Goal: Task Accomplishment & Management: Manage account settings

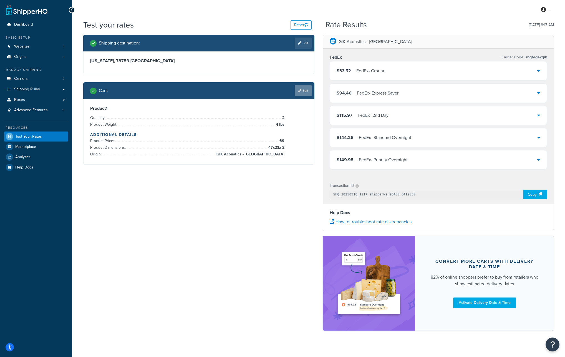
click at [304, 89] on link "Edit" at bounding box center [303, 90] width 17 height 11
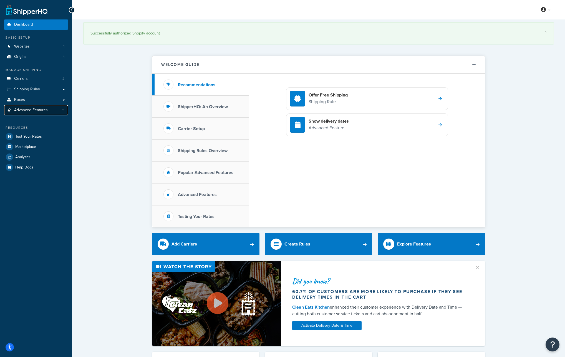
click at [40, 111] on span "Advanced Features" at bounding box center [31, 110] width 34 height 5
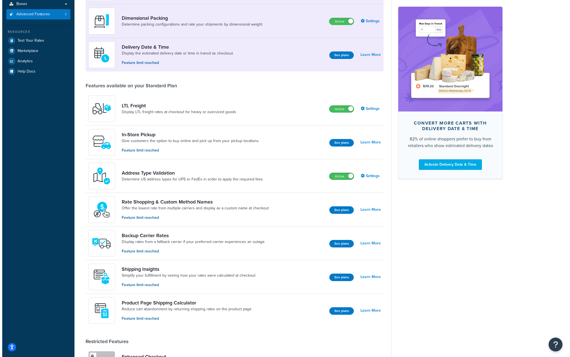
scroll to position [214, 0]
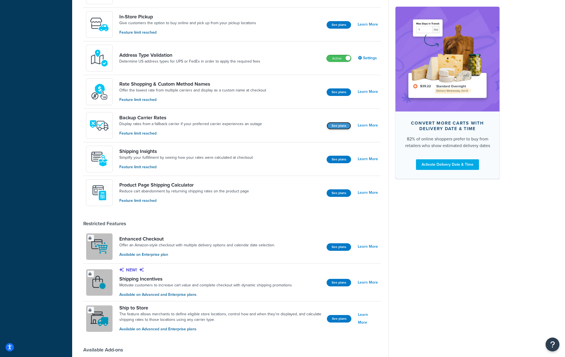
click at [340, 127] on button "See plans" at bounding box center [339, 125] width 24 height 7
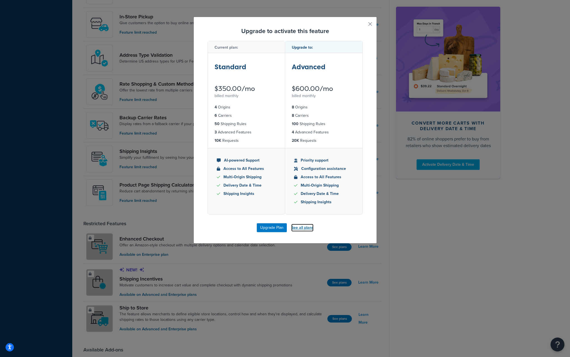
click at [303, 229] on link "See all plans" at bounding box center [302, 228] width 22 height 8
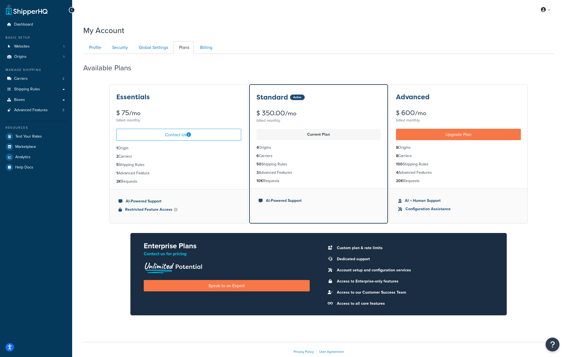
scroll to position [22, 0]
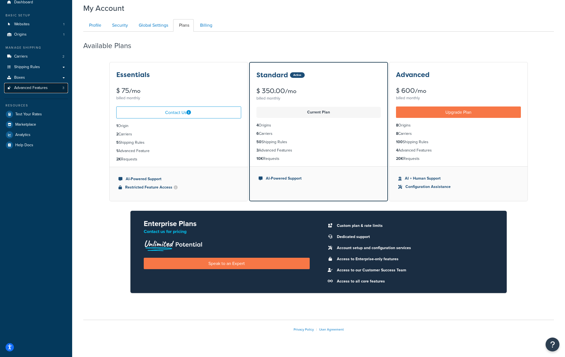
click at [54, 86] on link "Advanced Features 3" at bounding box center [36, 88] width 64 height 10
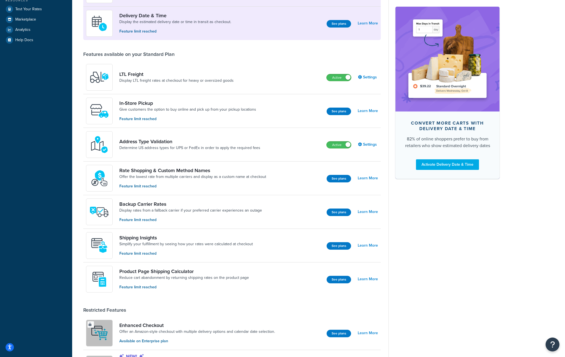
scroll to position [37, 0]
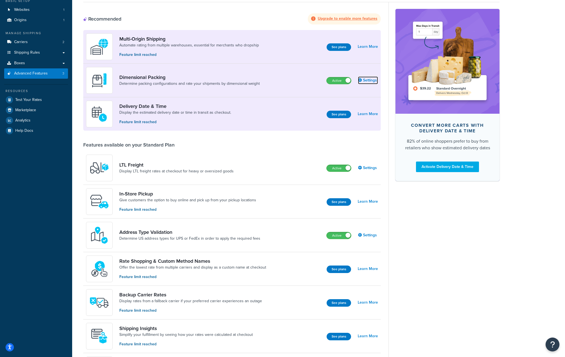
click at [369, 80] on link "Settings" at bounding box center [368, 80] width 20 height 8
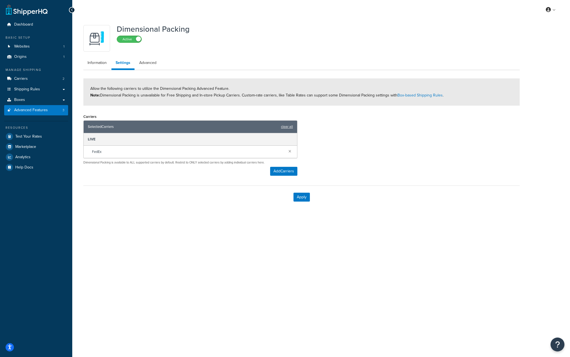
click at [137, 41] on span at bounding box center [138, 38] width 5 height 5
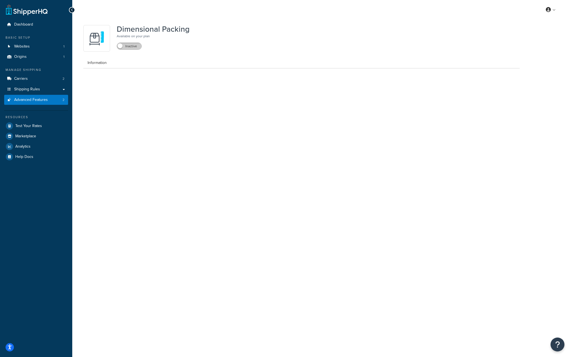
click at [131, 48] on label "Inactive" at bounding box center [129, 46] width 24 height 7
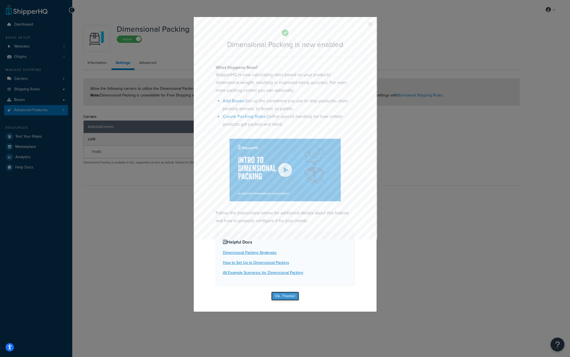
click at [285, 291] on button "Ok, Thanks!" at bounding box center [285, 295] width 28 height 9
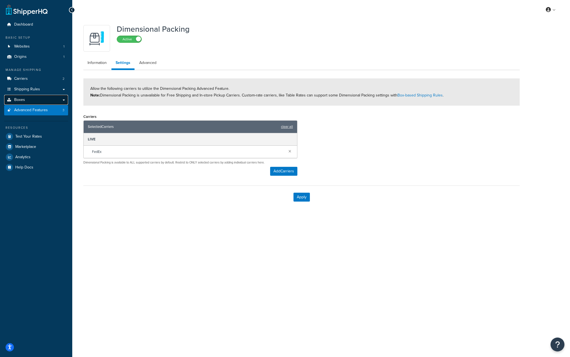
click at [57, 102] on link "Boxes" at bounding box center [36, 100] width 64 height 10
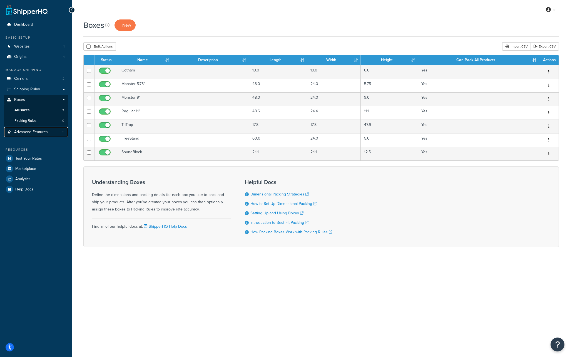
click at [38, 132] on span "Advanced Features" at bounding box center [31, 132] width 34 height 5
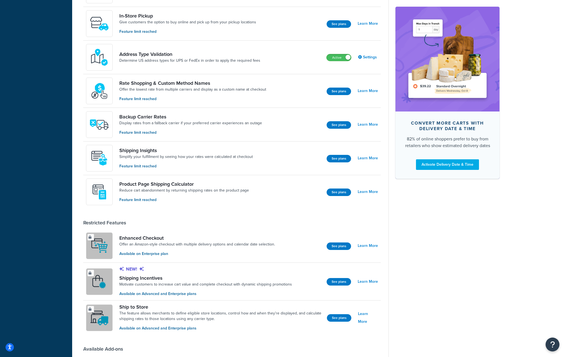
scroll to position [247, 0]
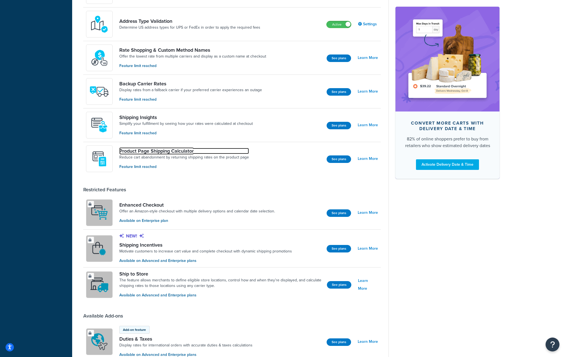
click at [162, 150] on link "Product Page Shipping Calculator" at bounding box center [184, 151] width 130 height 6
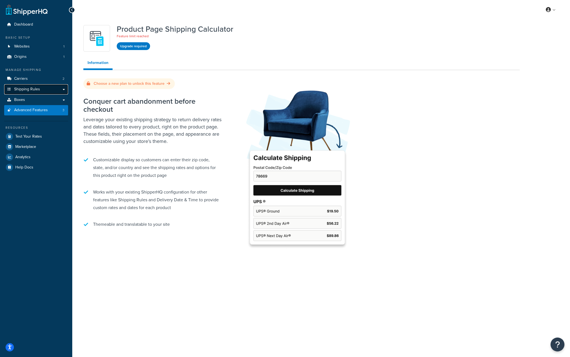
click at [39, 91] on span "Shipping Rules" at bounding box center [27, 89] width 26 height 5
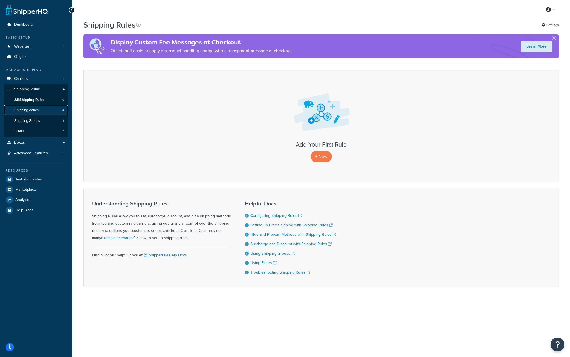
click at [45, 110] on link "Shipping Zones 4" at bounding box center [36, 110] width 64 height 10
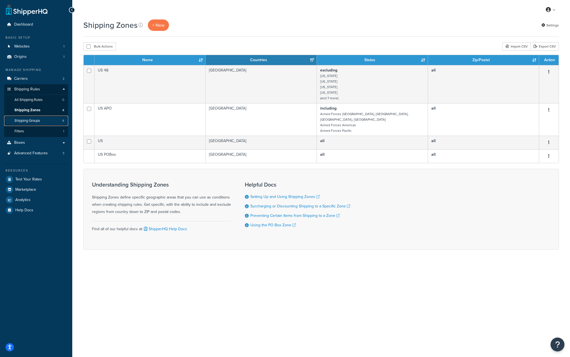
click at [31, 121] on span "Shipping Groups" at bounding box center [27, 120] width 26 height 5
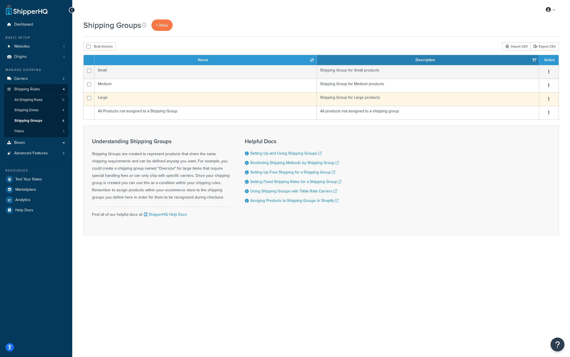
click at [111, 99] on td "Large" at bounding box center [205, 99] width 222 height 14
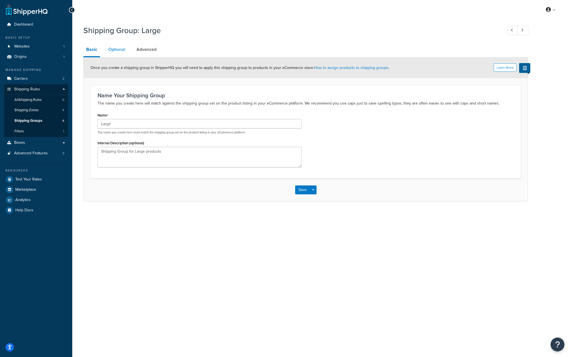
click at [118, 53] on link "Optional" at bounding box center [117, 49] width 22 height 13
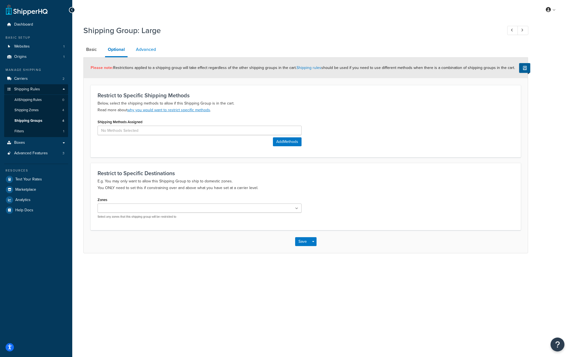
click at [142, 47] on link "Advanced" at bounding box center [146, 49] width 26 height 13
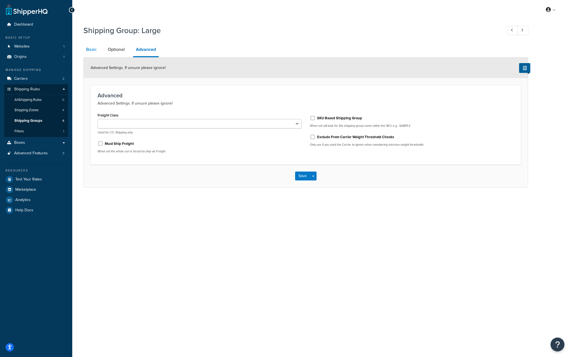
click at [91, 48] on link "Basic" at bounding box center [91, 49] width 16 height 13
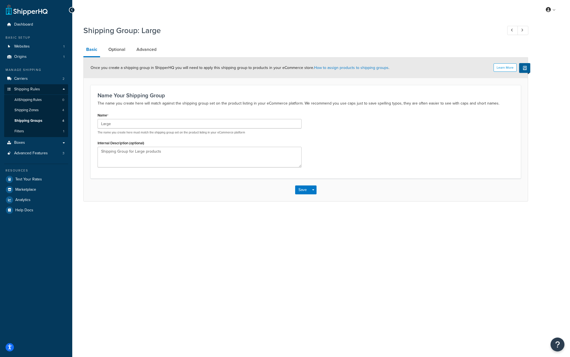
click at [148, 218] on div "My Profile Billing Global Settings Contact Us Logout Shipping Group: Large Basi…" at bounding box center [320, 178] width 497 height 357
click at [36, 141] on link "Boxes" at bounding box center [36, 142] width 64 height 10
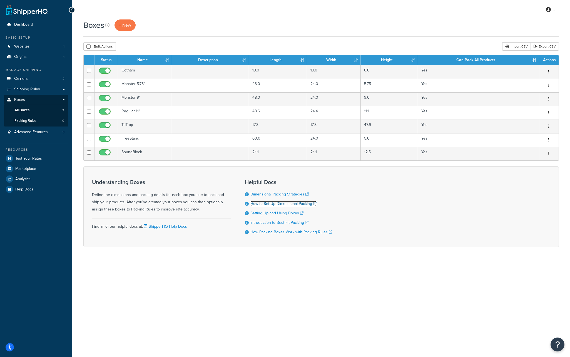
click at [277, 203] on link "How to Set Up Dimensional Packing" at bounding box center [283, 204] width 66 height 6
click at [63, 91] on link "Shipping Rules" at bounding box center [36, 89] width 64 height 10
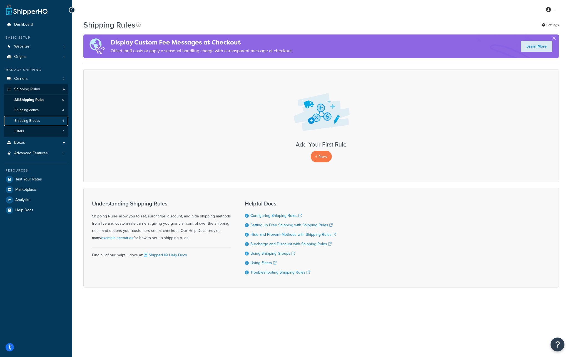
click at [46, 122] on link "Shipping Groups 4" at bounding box center [36, 121] width 64 height 10
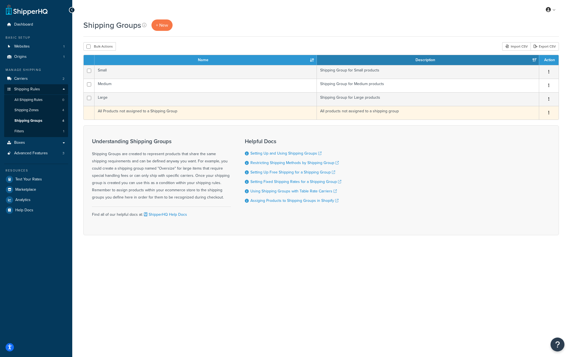
click at [163, 110] on td "All Products not assigned to a Shipping Group" at bounding box center [205, 113] width 222 height 14
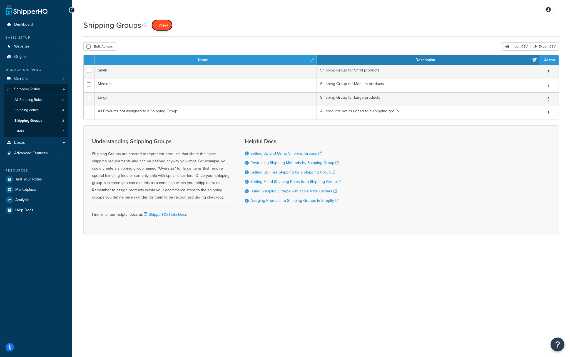
click at [161, 25] on span "+ New" at bounding box center [162, 25] width 12 height 6
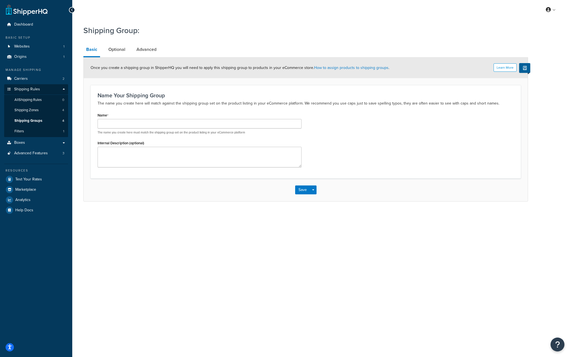
click at [74, 11] on div at bounding box center [72, 10] width 6 height 6
click at [71, 8] on icon at bounding box center [72, 10] width 2 height 4
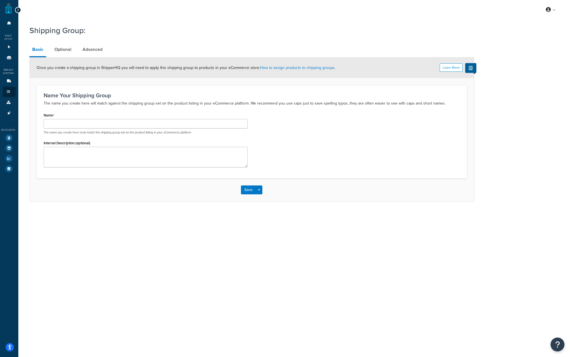
click at [17, 10] on icon at bounding box center [18, 10] width 2 height 4
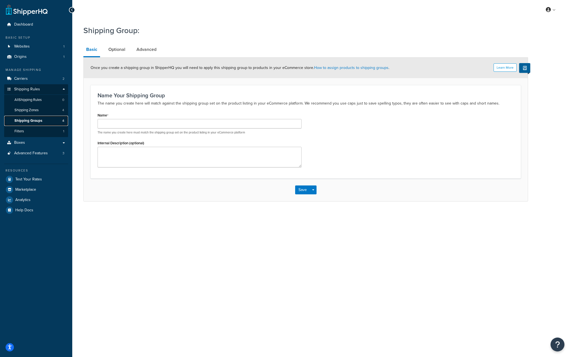
click at [45, 119] on link "Shipping Groups 4" at bounding box center [36, 121] width 64 height 10
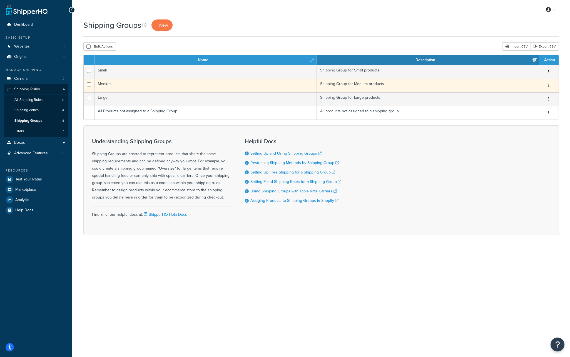
click at [107, 84] on td "Medium" at bounding box center [205, 86] width 222 height 14
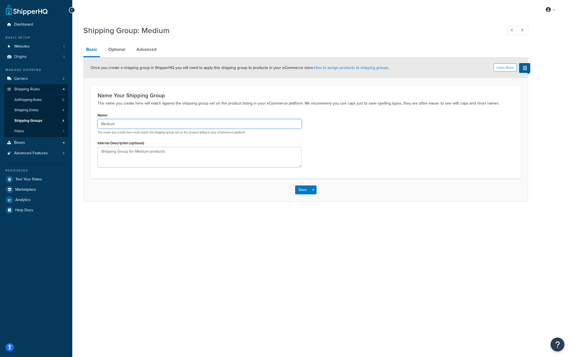
drag, startPoint x: 124, startPoint y: 126, endPoint x: 89, endPoint y: 124, distance: 35.1
click at [89, 124] on form "Learn More Once you create a shipping group in ShipperHQ you will need to apply…" at bounding box center [306, 128] width 444 height 143
type input "Regular"
click at [131, 111] on div "Name Your Shipping Group The name you create here will match against the shippi…" at bounding box center [306, 131] width 430 height 93
click at [141, 151] on textarea "Shipping Group for Medium products" at bounding box center [199, 157] width 204 height 21
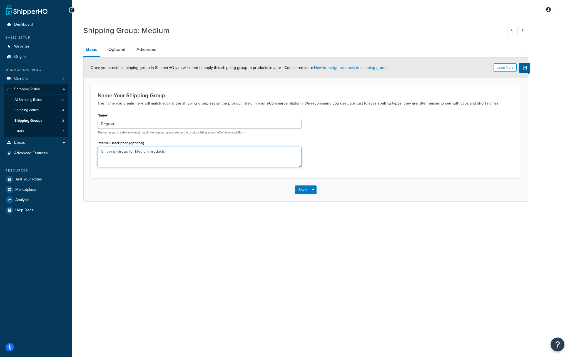
drag, startPoint x: 167, startPoint y: 151, endPoint x: 146, endPoint y: 151, distance: 21.1
click at [167, 151] on textarea "Shipping Group for Medium products" at bounding box center [199, 157] width 204 height 21
click at [142, 151] on textarea "Shipping Group for Medium products" at bounding box center [199, 157] width 204 height 21
click at [111, 126] on input "Regular" at bounding box center [199, 123] width 204 height 9
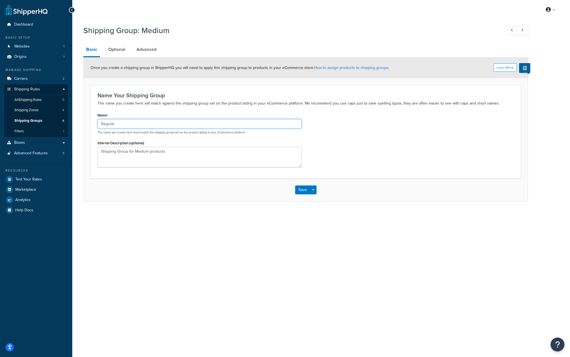
click at [111, 126] on input "Regular" at bounding box center [199, 123] width 204 height 9
click at [141, 151] on textarea "Shipping Group for Medium products" at bounding box center [199, 157] width 204 height 21
paste textarea "Regular"
type textarea "Shipping Group for Regular products"
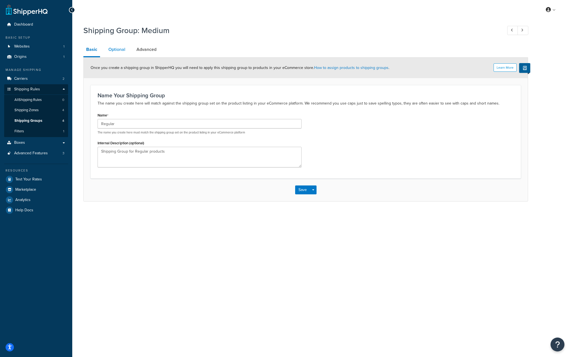
click at [116, 51] on link "Optional" at bounding box center [117, 49] width 22 height 13
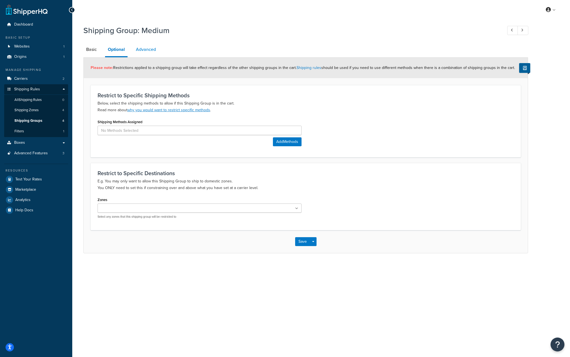
click at [146, 48] on link "Advanced" at bounding box center [146, 49] width 26 height 13
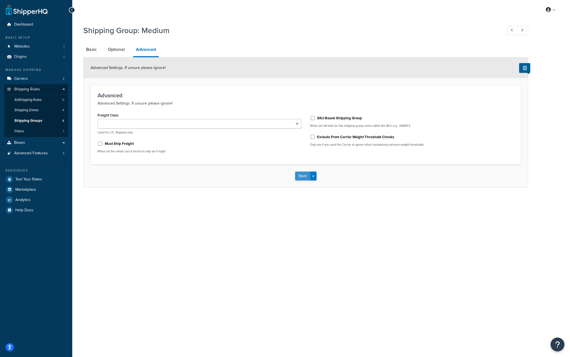
click at [302, 177] on button "Save" at bounding box center [302, 175] width 15 height 9
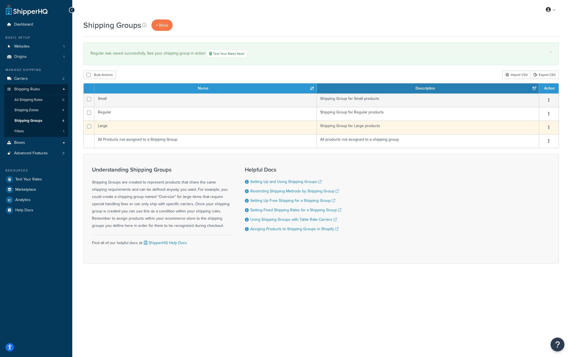
click at [106, 127] on td "Large" at bounding box center [205, 128] width 222 height 14
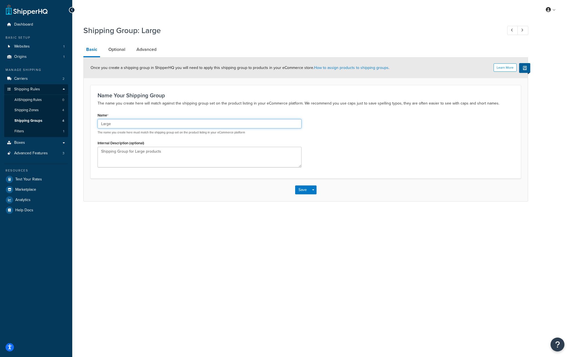
click at [129, 123] on input "Large" at bounding box center [199, 123] width 204 height 9
type input "O"
drag, startPoint x: 129, startPoint y: 123, endPoint x: 89, endPoint y: 120, distance: 39.6
click at [89, 120] on form "Learn More Once you create a shipping group in ShipperHQ you will need to apply…" at bounding box center [306, 128] width 444 height 143
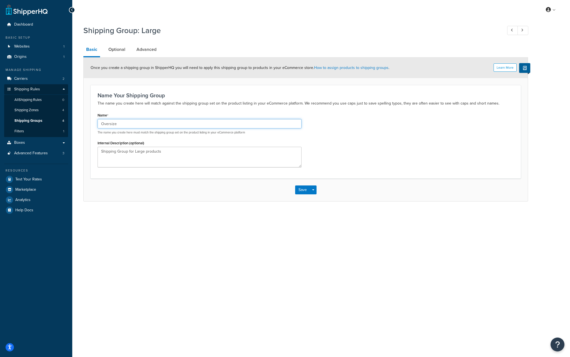
type input "Oversize"
click at [141, 153] on textarea "Shipping Group for Large products" at bounding box center [199, 157] width 204 height 21
click at [141, 152] on textarea "Shipping Group for Large products" at bounding box center [199, 157] width 204 height 21
paste textarea "Oversiz"
type textarea "Shipping Group for Oversize products"
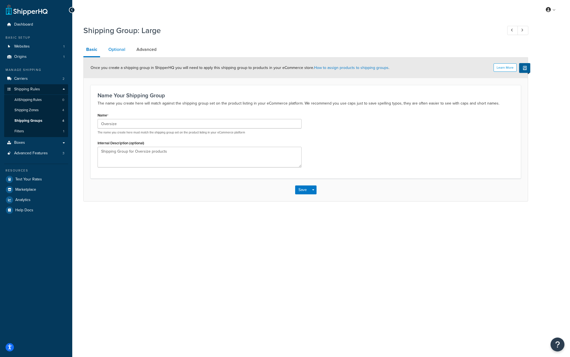
click at [122, 52] on link "Optional" at bounding box center [117, 49] width 22 height 13
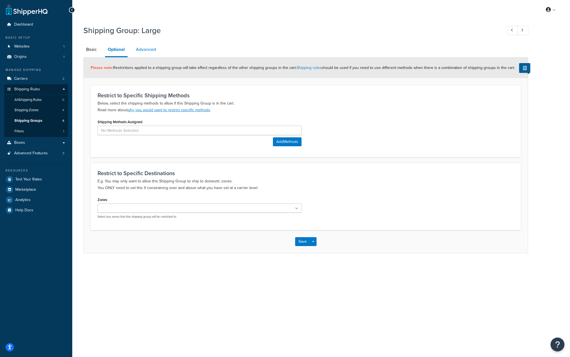
click at [147, 47] on link "Advanced" at bounding box center [146, 49] width 26 height 13
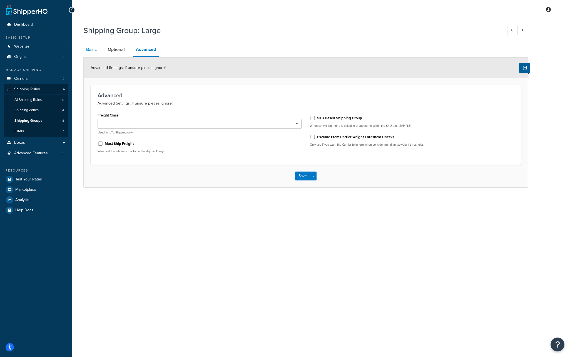
click at [89, 50] on link "Basic" at bounding box center [91, 49] width 16 height 13
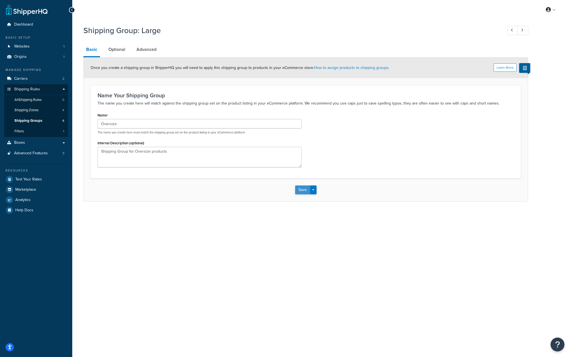
click at [298, 190] on button "Save" at bounding box center [302, 189] width 15 height 9
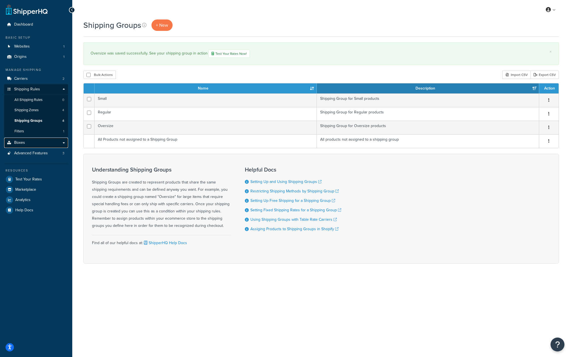
click at [29, 145] on link "Boxes" at bounding box center [36, 142] width 64 height 10
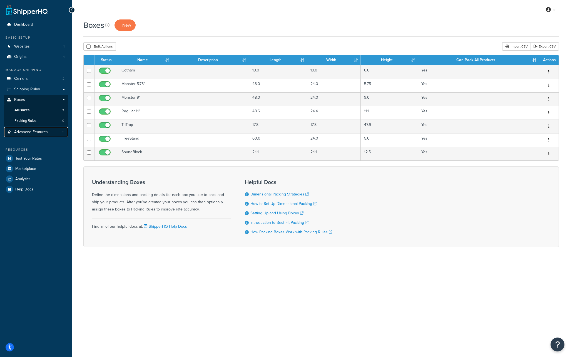
click at [46, 132] on span "Advanced Features" at bounding box center [31, 132] width 34 height 5
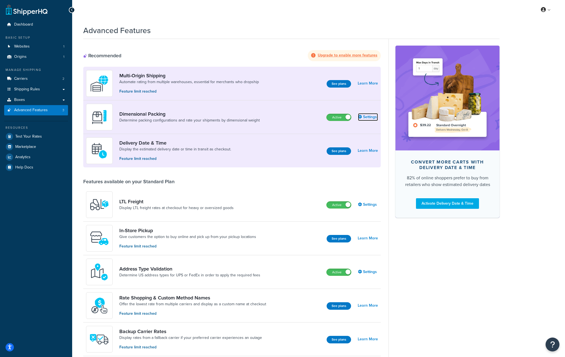
click at [371, 116] on link "Settings" at bounding box center [368, 117] width 20 height 8
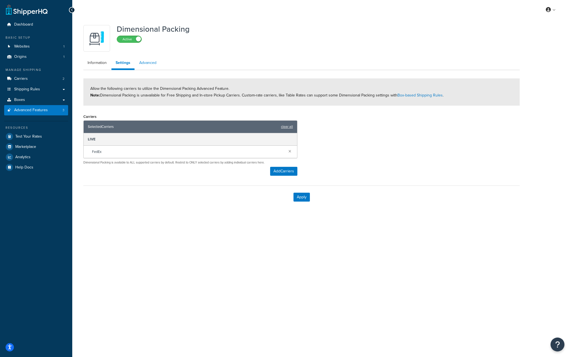
click at [154, 64] on link "Advanced" at bounding box center [148, 62] width 26 height 11
select select "false"
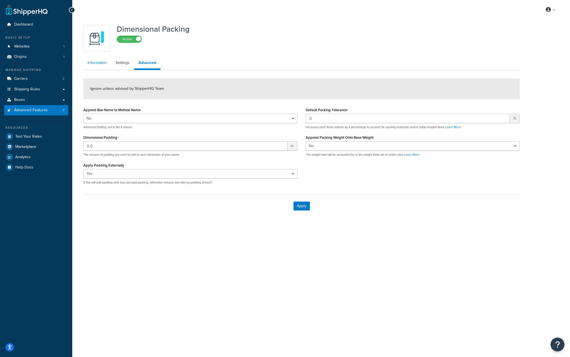
click at [99, 65] on link "Information" at bounding box center [96, 62] width 27 height 11
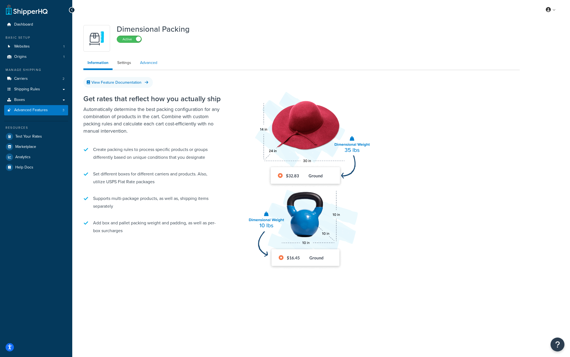
click at [151, 65] on link "Advanced" at bounding box center [149, 62] width 26 height 11
select select "false"
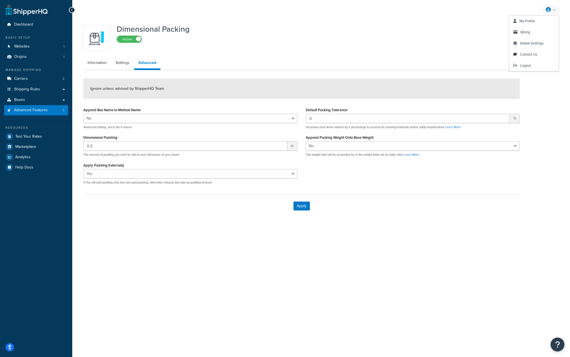
click at [555, 9] on link at bounding box center [551, 10] width 16 height 8
click at [36, 97] on link "Boxes" at bounding box center [36, 100] width 64 height 10
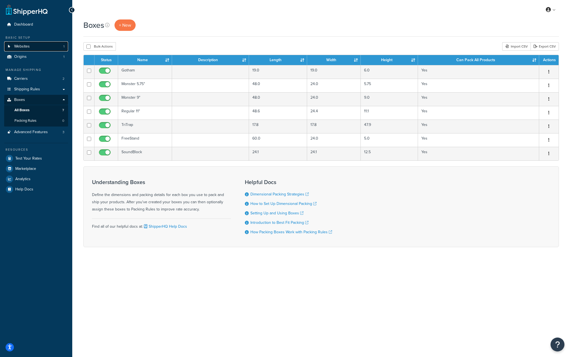
click at [42, 47] on link "Websites 1" at bounding box center [36, 46] width 64 height 10
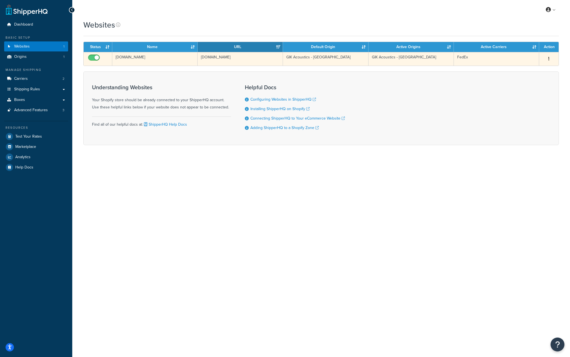
click at [145, 58] on td "[DOMAIN_NAME]" at bounding box center [154, 59] width 85 height 14
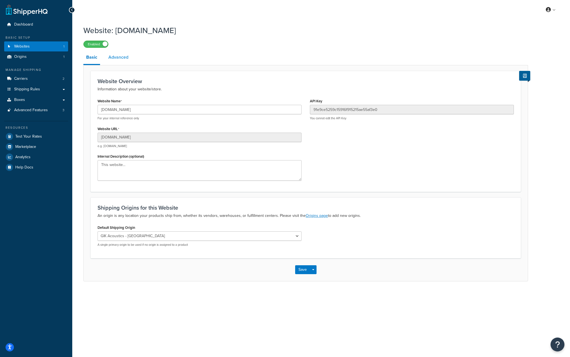
click at [115, 58] on link "Advanced" at bounding box center [119, 57] width 26 height 13
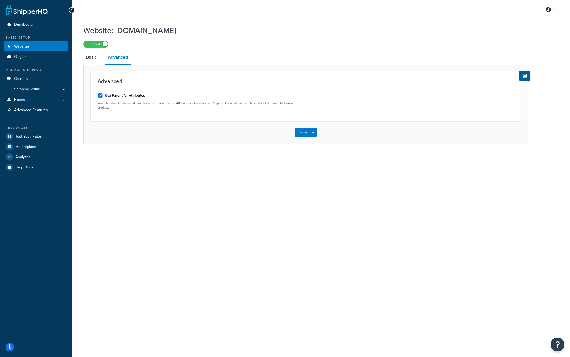
click at [119, 97] on label "Use Parent for Attributes" at bounding box center [125, 95] width 40 height 5
click at [103, 97] on input "Use Parent for Attributes" at bounding box center [100, 95] width 6 height 4
checkbox input "false"
click at [302, 130] on button "Save" at bounding box center [302, 132] width 15 height 9
